Goal: Find specific page/section: Find specific page/section

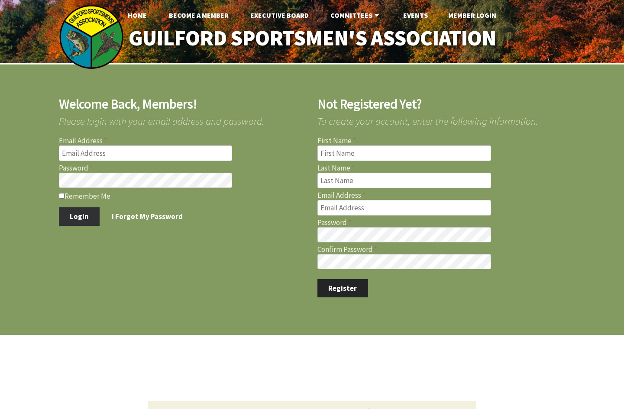
type input "[PERSON_NAME][EMAIL_ADDRESS][PERSON_NAME][DOMAIN_NAME]"
click at [83, 218] on button "Login" at bounding box center [79, 216] width 41 height 18
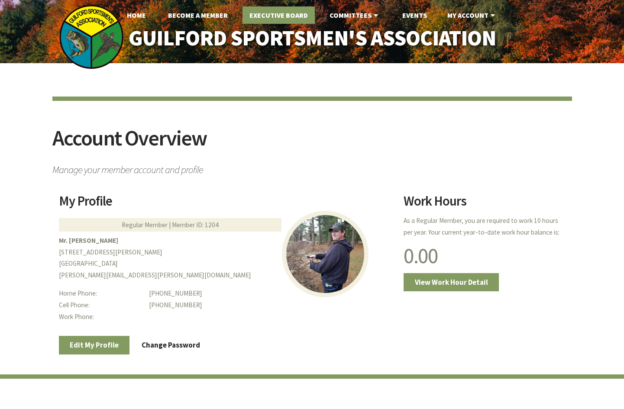
click at [265, 13] on link "Executive Board" at bounding box center [279, 14] width 72 height 17
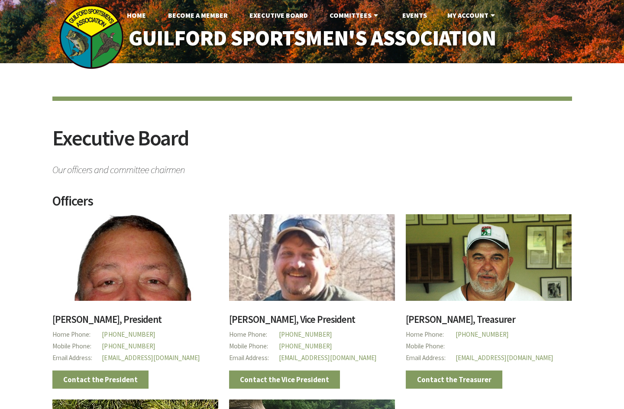
drag, startPoint x: 154, startPoint y: 268, endPoint x: 143, endPoint y: 133, distance: 136.0
